Goal: Task Accomplishment & Management: Manage account settings

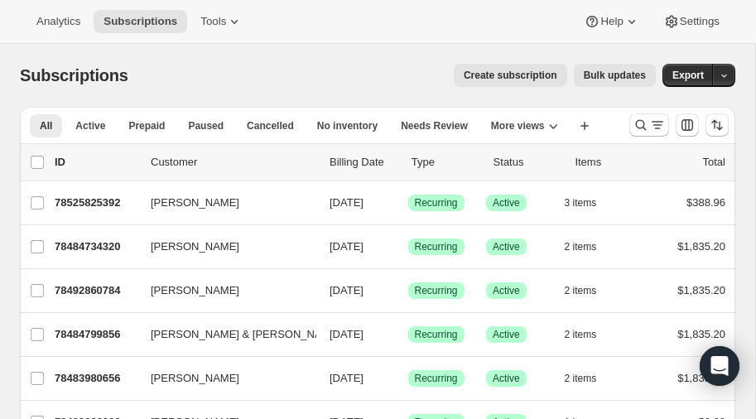
click at [643, 119] on icon "Search and filter results" at bounding box center [641, 125] width 17 height 17
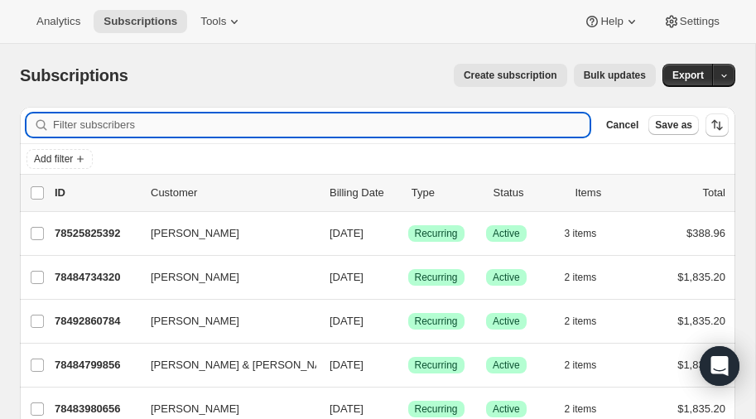
click at [104, 117] on input "Filter subscribers" at bounding box center [321, 125] width 537 height 23
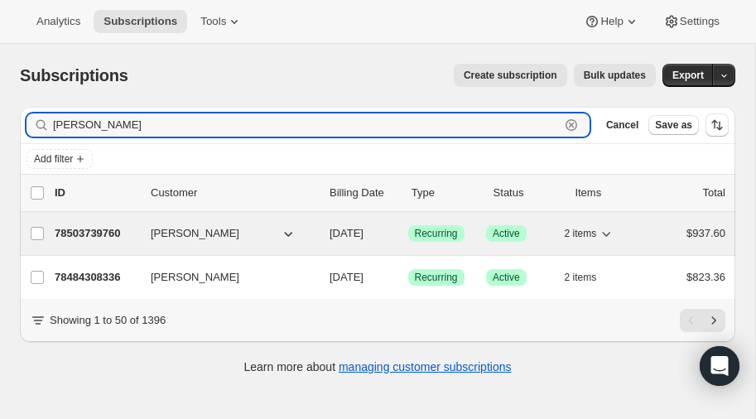
type input "dillaway"
click at [86, 226] on p "78503739760" at bounding box center [96, 233] width 83 height 17
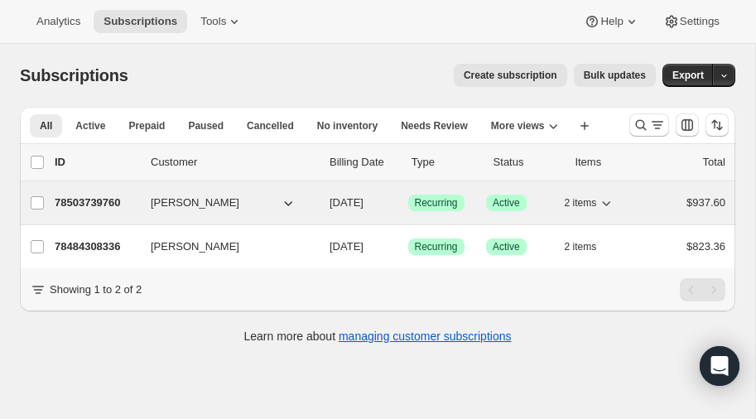
click at [90, 206] on p "78503739760" at bounding box center [96, 203] width 83 height 17
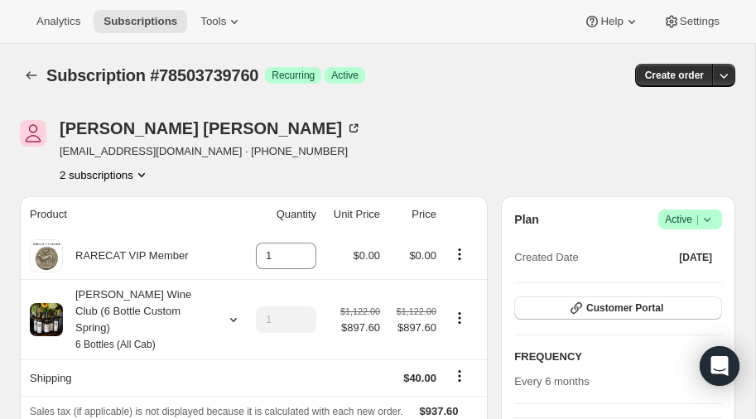
click at [146, 171] on icon "Product actions" at bounding box center [141, 175] width 17 height 17
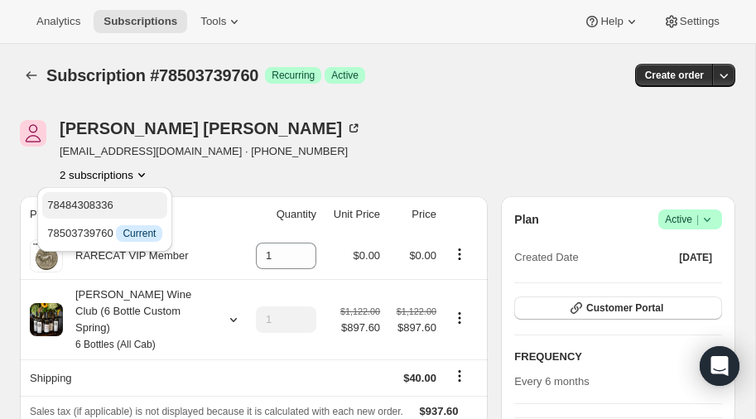
click at [99, 200] on span "78484308336" at bounding box center [80, 205] width 66 height 12
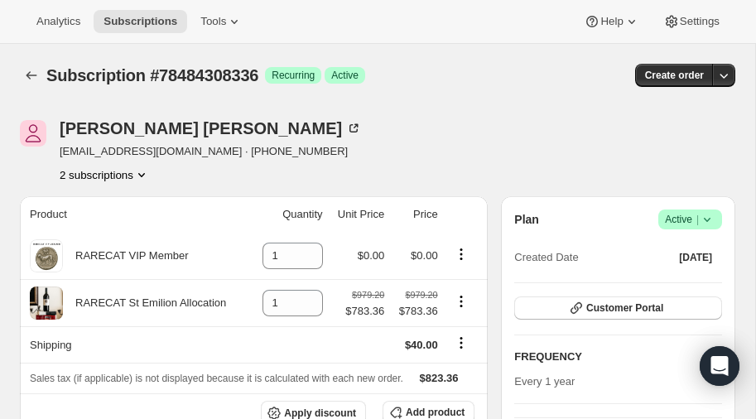
click at [140, 171] on icon "Product actions" at bounding box center [141, 175] width 17 height 17
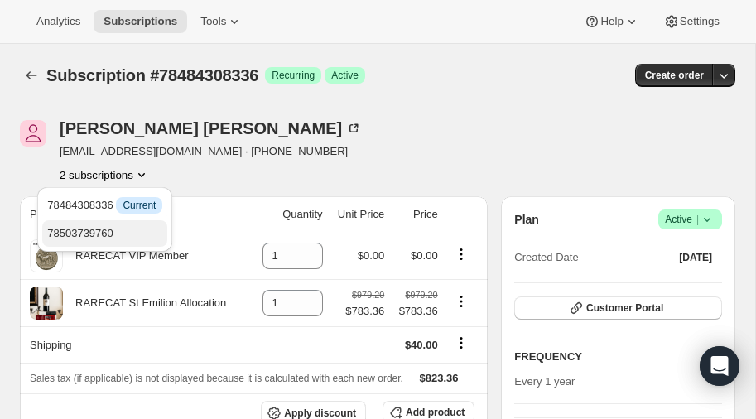
click at [88, 230] on span "78503739760" at bounding box center [80, 233] width 66 height 12
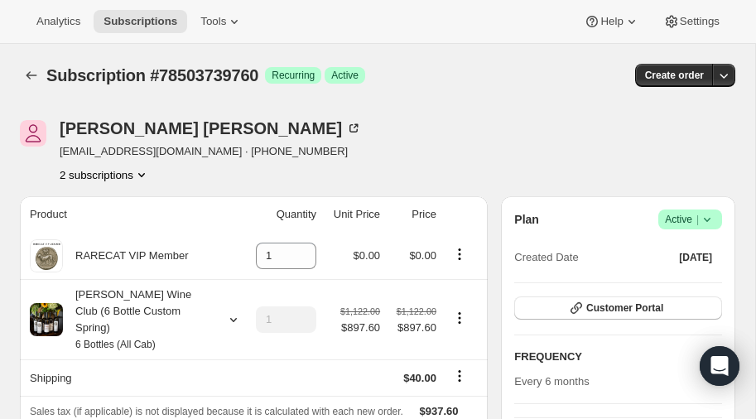
click at [147, 172] on icon "Product actions" at bounding box center [141, 175] width 17 height 17
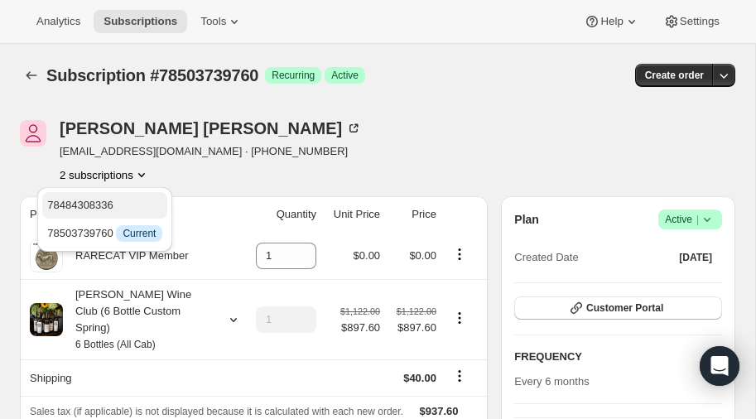
click at [106, 197] on span "78484308336" at bounding box center [104, 205] width 115 height 17
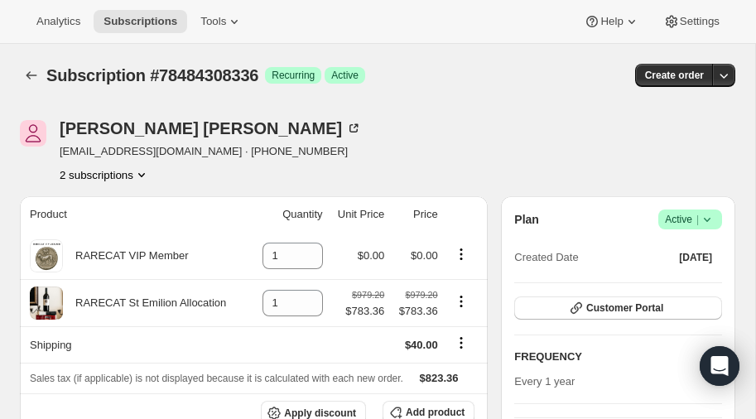
click at [144, 173] on icon "Product actions" at bounding box center [141, 175] width 17 height 17
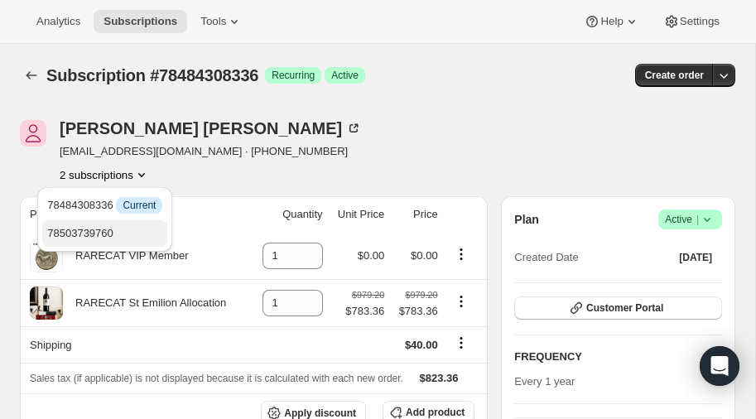
click at [104, 234] on span "78503739760" at bounding box center [80, 233] width 66 height 12
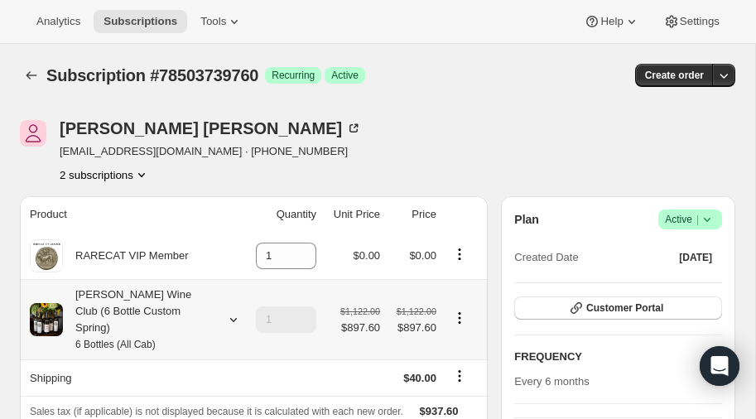
click at [236, 318] on icon at bounding box center [233, 320] width 7 height 4
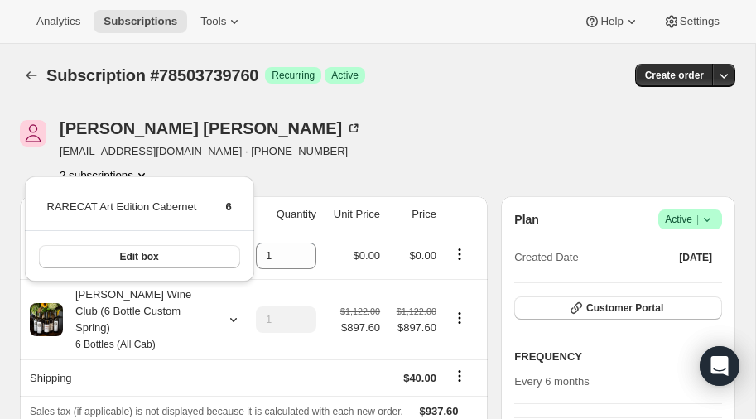
click at [316, 138] on div "John Dillaway johned1121@outlook.com · +18608365540 2 subscriptions" at bounding box center [270, 151] width 501 height 63
